Goal: Transaction & Acquisition: Purchase product/service

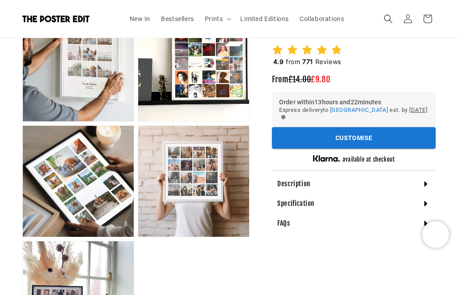
click at [23, 121] on button "Open media 4 in modal" at bounding box center [23, 121] width 0 height 0
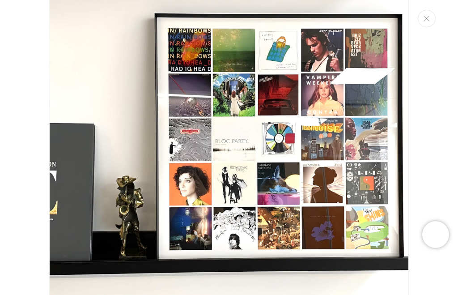
scroll to position [0, 143]
